Goal: Task Accomplishment & Management: Complete application form

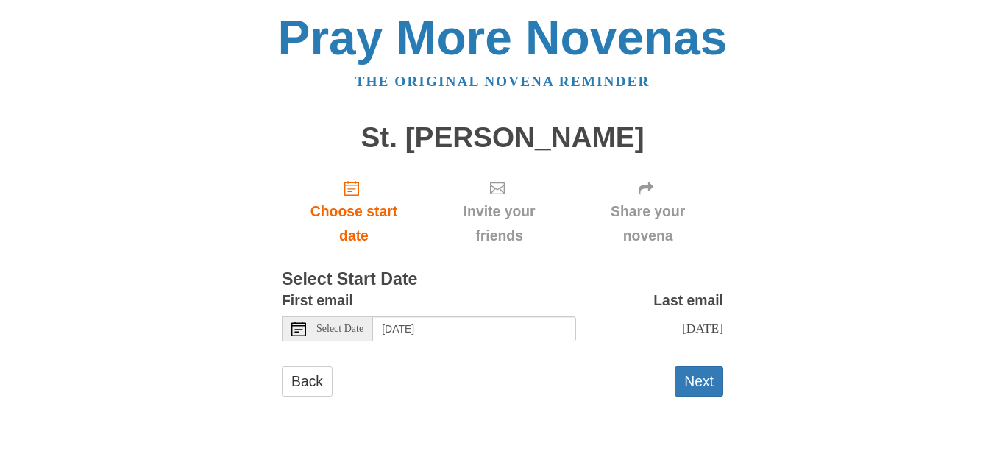
click at [299, 335] on use at bounding box center [298, 328] width 15 height 15
click at [299, 326] on use at bounding box center [298, 328] width 15 height 15
click at [689, 378] on button "Next" at bounding box center [699, 381] width 49 height 30
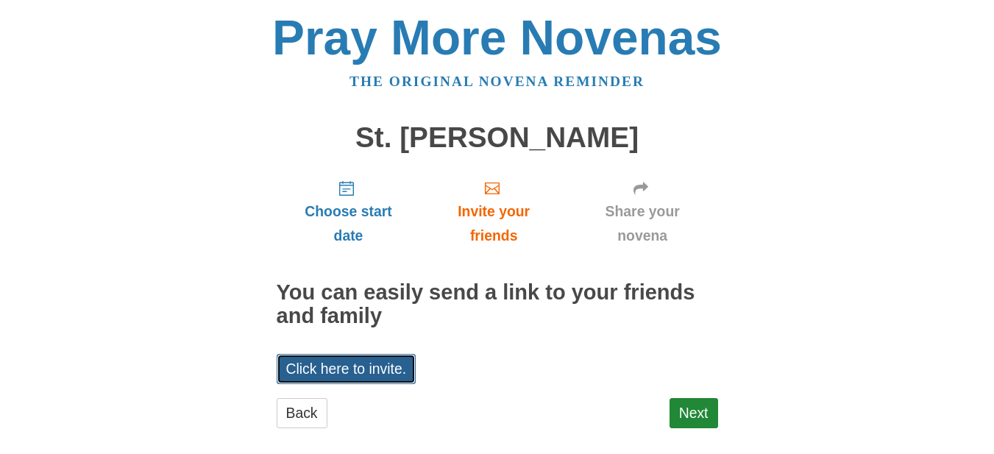
click at [335, 366] on link "Click here to invite." at bounding box center [347, 369] width 140 height 30
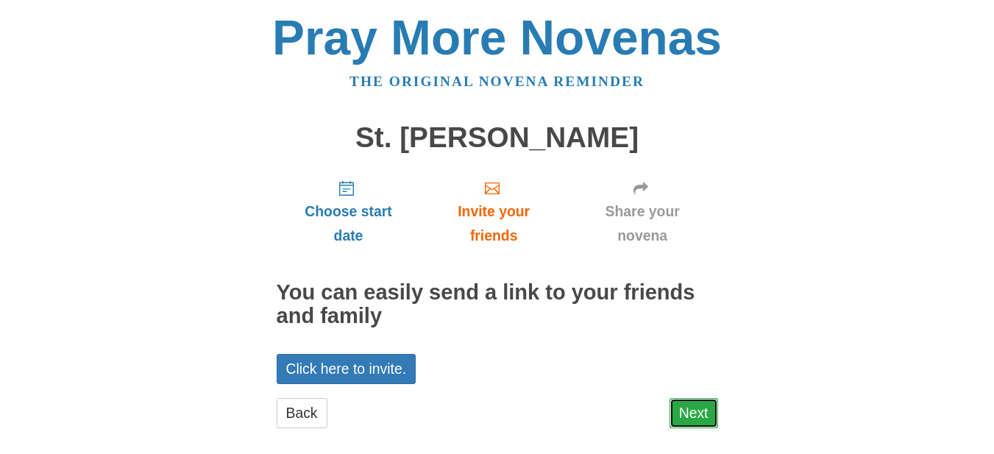
click at [697, 404] on link "Next" at bounding box center [693, 413] width 49 height 30
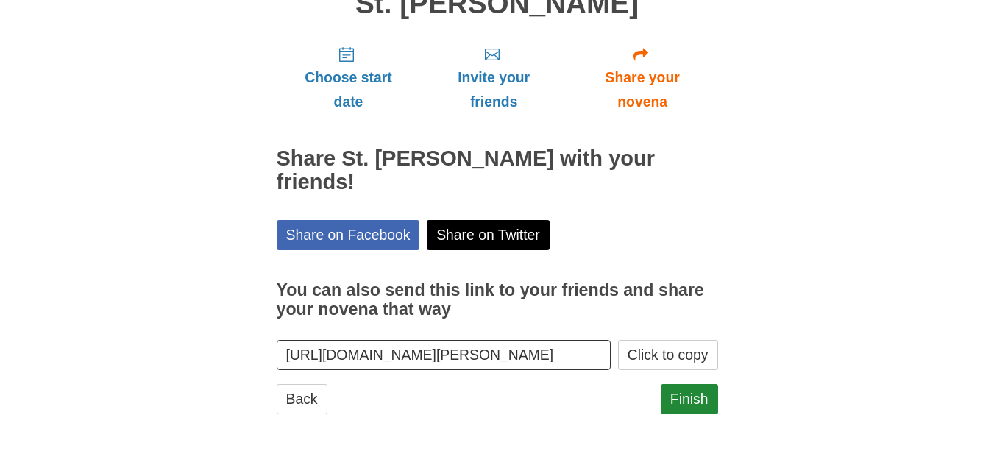
scroll to position [137, 0]
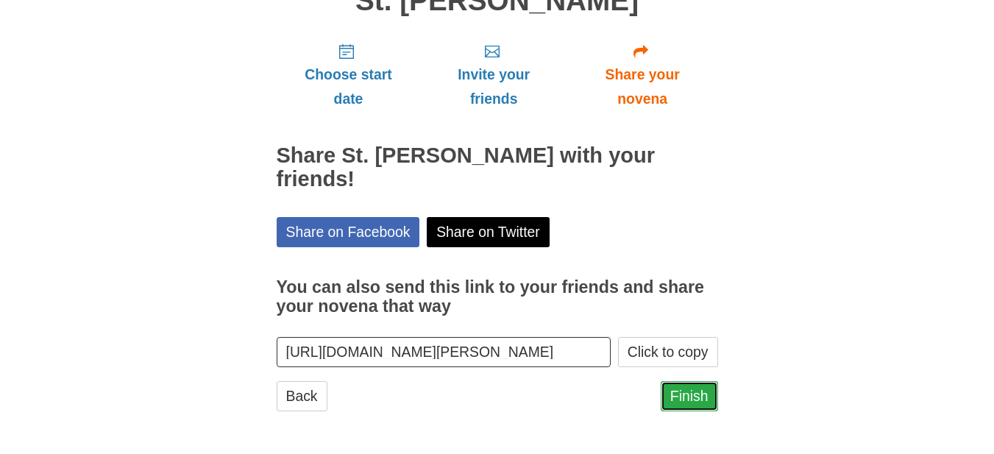
click at [709, 388] on link "Finish" at bounding box center [689, 396] width 57 height 30
